Goal: Task Accomplishment & Management: Manage account settings

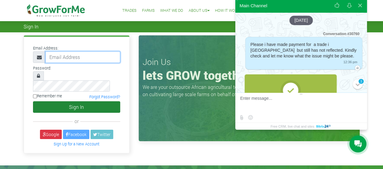
type input "[EMAIL_ADDRESS][DOMAIN_NAME]"
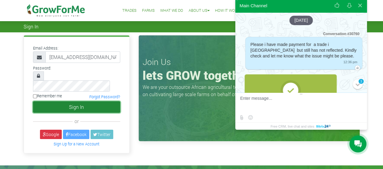
click at [74, 102] on button "Sign In" at bounding box center [76, 108] width 87 height 12
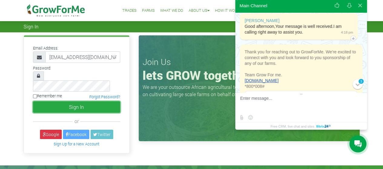
scroll to position [522, 0]
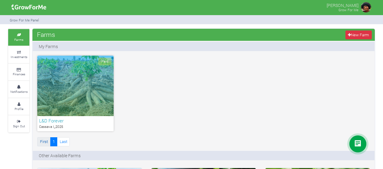
click at [44, 143] on link "First" at bounding box center [43, 142] width 13 height 9
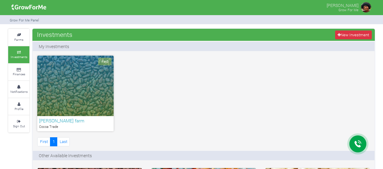
drag, startPoint x: 60, startPoint y: 80, endPoint x: 65, endPoint y: 76, distance: 6.1
click at [60, 80] on div "Paid" at bounding box center [75, 86] width 76 height 61
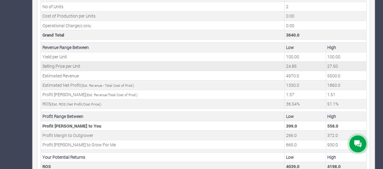
scroll to position [248, 0]
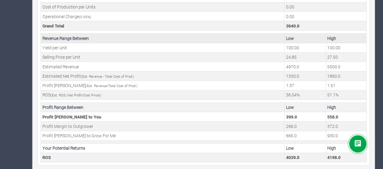
drag, startPoint x: 0, startPoint y: 23, endPoint x: 139, endPoint y: 39, distance: 140.1
drag, startPoint x: 16, startPoint y: 56, endPoint x: 24, endPoint y: 63, distance: 11.0
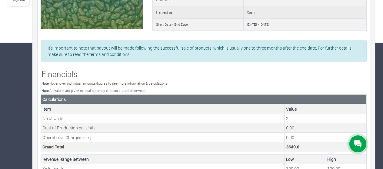
scroll to position [0, 0]
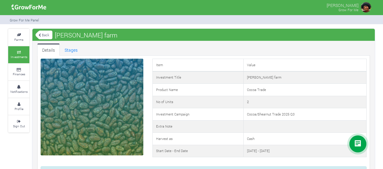
click at [45, 34] on link "Back" at bounding box center [43, 35] width 17 height 10
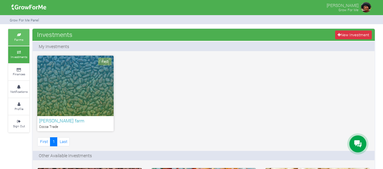
click at [18, 36] on icon at bounding box center [19, 35] width 18 height 3
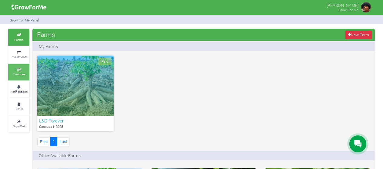
click at [17, 69] on icon at bounding box center [19, 70] width 18 height 3
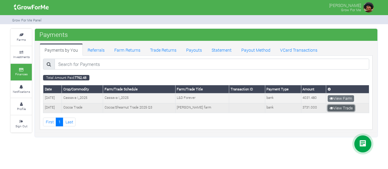
click at [347, 106] on link "View Trade" at bounding box center [341, 108] width 27 height 7
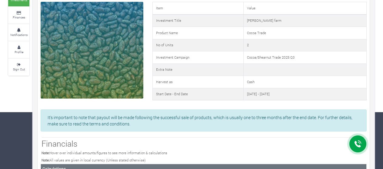
scroll to position [66, 0]
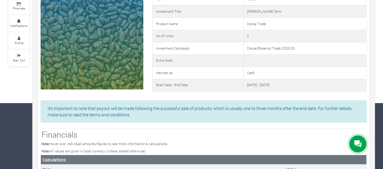
click at [104, 114] on p "It's important to note that payout will be made following the successful sale o…" at bounding box center [204, 111] width 312 height 13
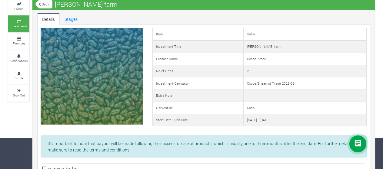
scroll to position [0, 0]
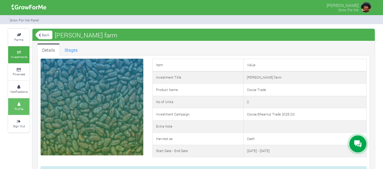
click at [18, 105] on icon at bounding box center [19, 104] width 18 height 3
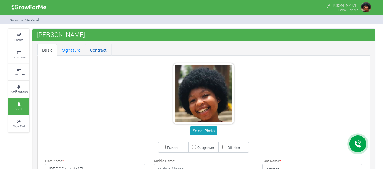
click at [98, 48] on link "Contract" at bounding box center [98, 50] width 26 height 12
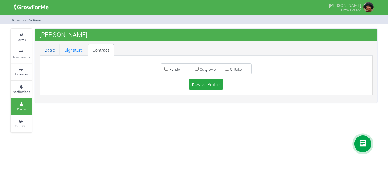
click at [47, 50] on link "Basic" at bounding box center [50, 50] width 20 height 12
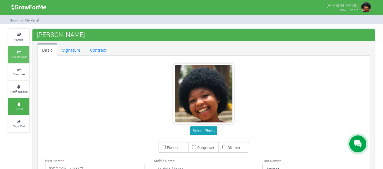
type input "54 270 3170"
click at [12, 53] on icon at bounding box center [19, 52] width 18 height 3
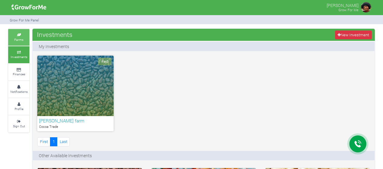
click at [16, 35] on icon at bounding box center [19, 35] width 18 height 3
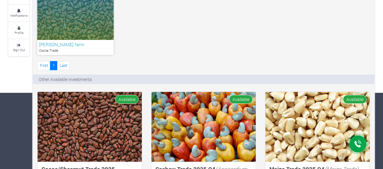
scroll to position [91, 0]
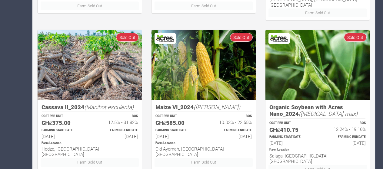
scroll to position [333, 0]
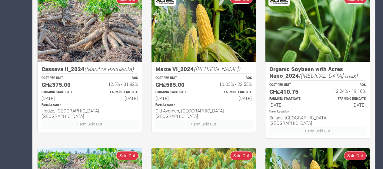
click at [321, 38] on img at bounding box center [318, 27] width 104 height 70
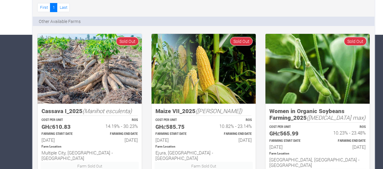
scroll to position [137, 0]
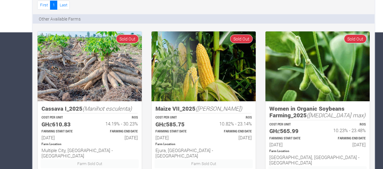
click at [87, 59] on img at bounding box center [90, 67] width 104 height 70
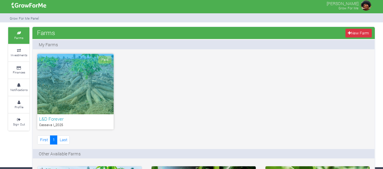
scroll to position [0, 0]
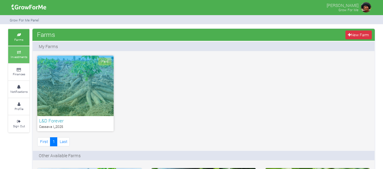
click at [24, 56] on small "Investments" at bounding box center [19, 57] width 17 height 4
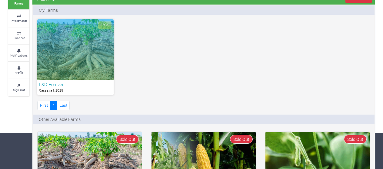
scroll to position [91, 0]
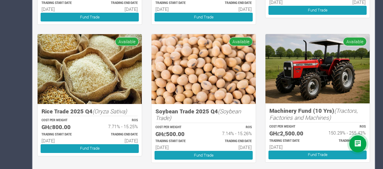
scroll to position [303, 0]
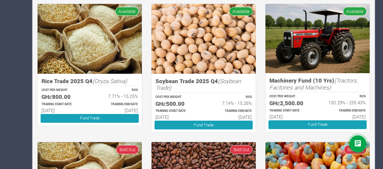
click at [342, 40] on img at bounding box center [318, 38] width 104 height 69
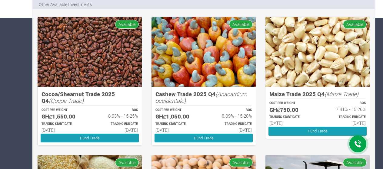
scroll to position [121, 0]
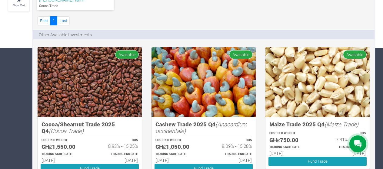
click at [194, 76] on img at bounding box center [204, 82] width 104 height 70
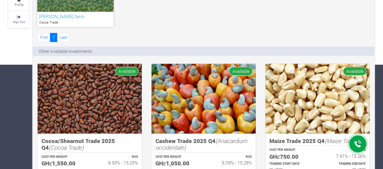
scroll to position [91, 0]
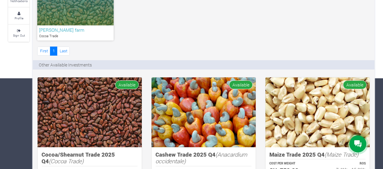
click at [187, 92] on img at bounding box center [204, 113] width 104 height 70
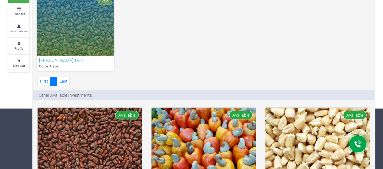
scroll to position [0, 0]
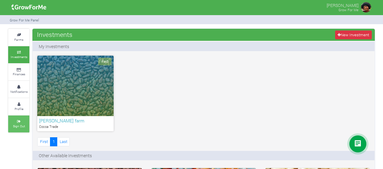
click at [15, 120] on icon at bounding box center [19, 121] width 18 height 3
